Goal: Check status: Check status

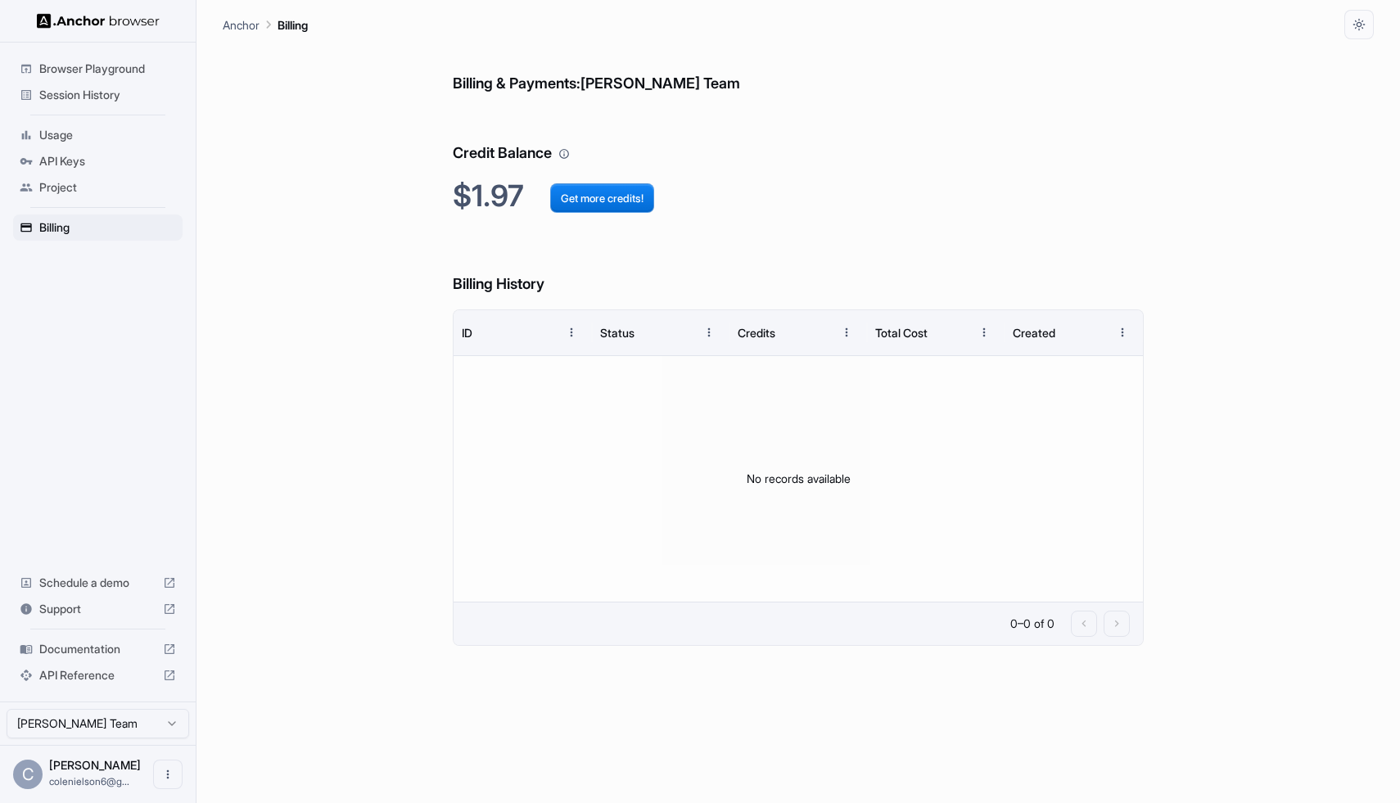
click at [97, 92] on span "Session History" at bounding box center [107, 95] width 137 height 16
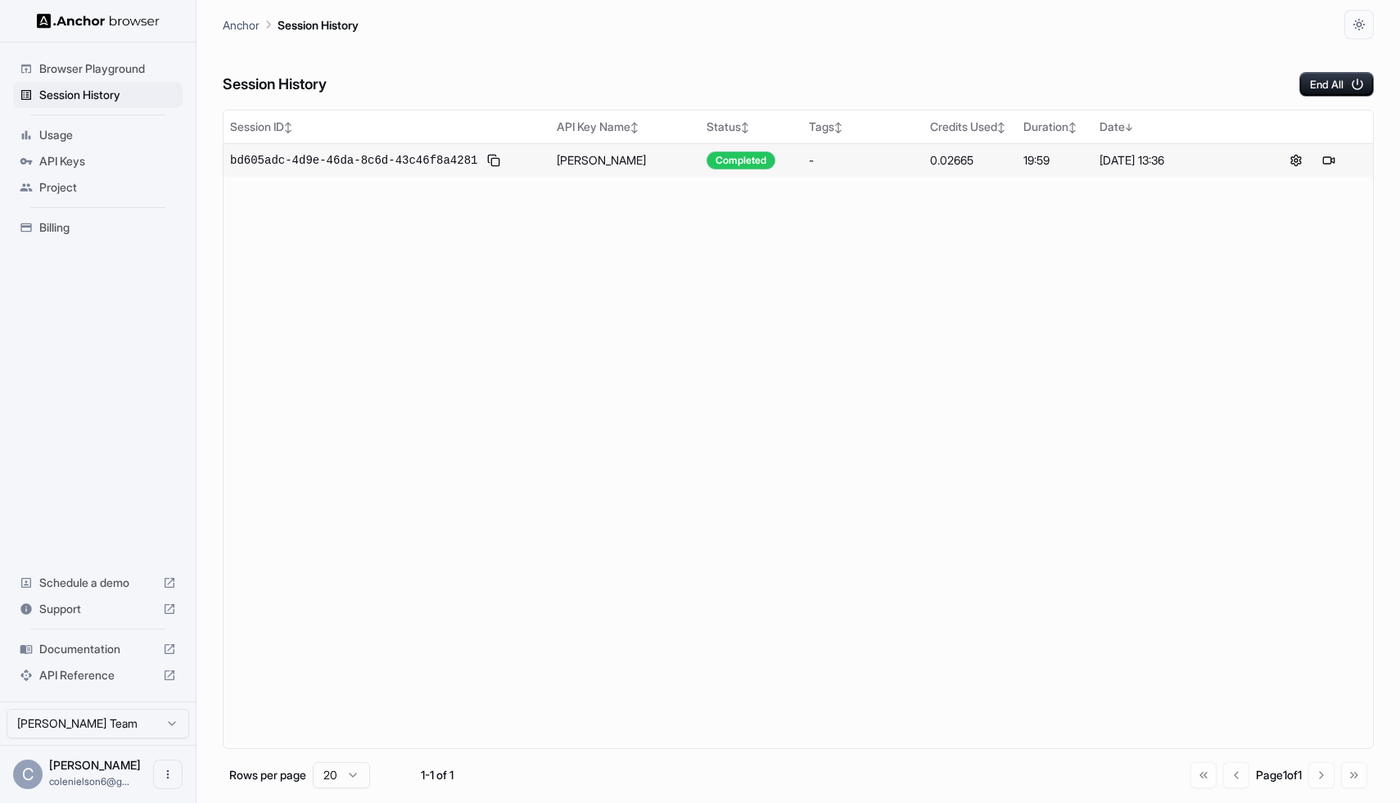
click at [1051, 170] on td "19:59" at bounding box center [1054, 160] width 75 height 34
click at [1015, 165] on td "0.02665" at bounding box center [970, 160] width 93 height 34
click at [943, 157] on div "0.02665" at bounding box center [970, 160] width 80 height 16
click at [732, 156] on div "Completed" at bounding box center [741, 160] width 69 height 18
click at [364, 157] on span "bd605adc-4d9e-46da-8c6d-43c46f8a4281" at bounding box center [353, 160] width 247 height 16
